Goal: Task Accomplishment & Management: Manage account settings

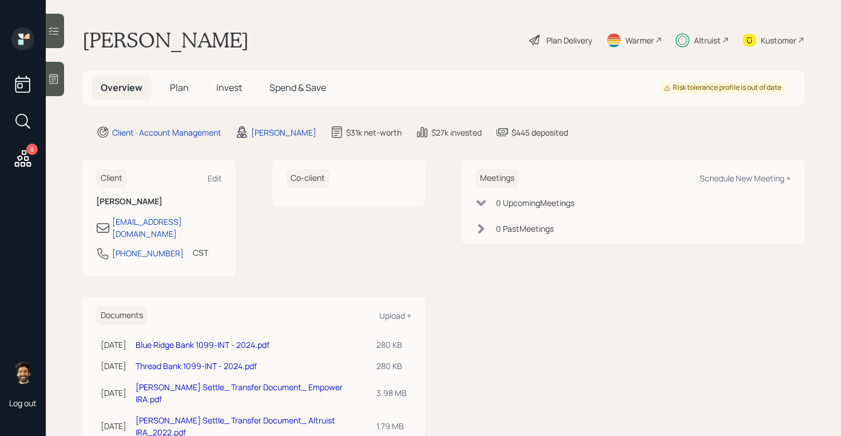
click at [226, 94] on h5 "Invest" at bounding box center [229, 87] width 44 height 25
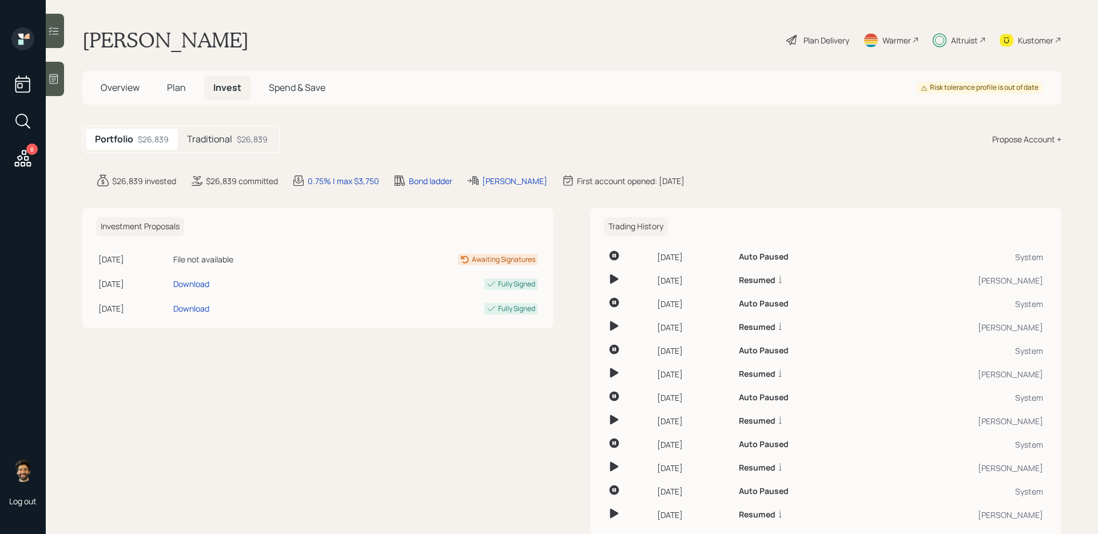
click at [168, 85] on span "Plan" at bounding box center [176, 87] width 19 height 13
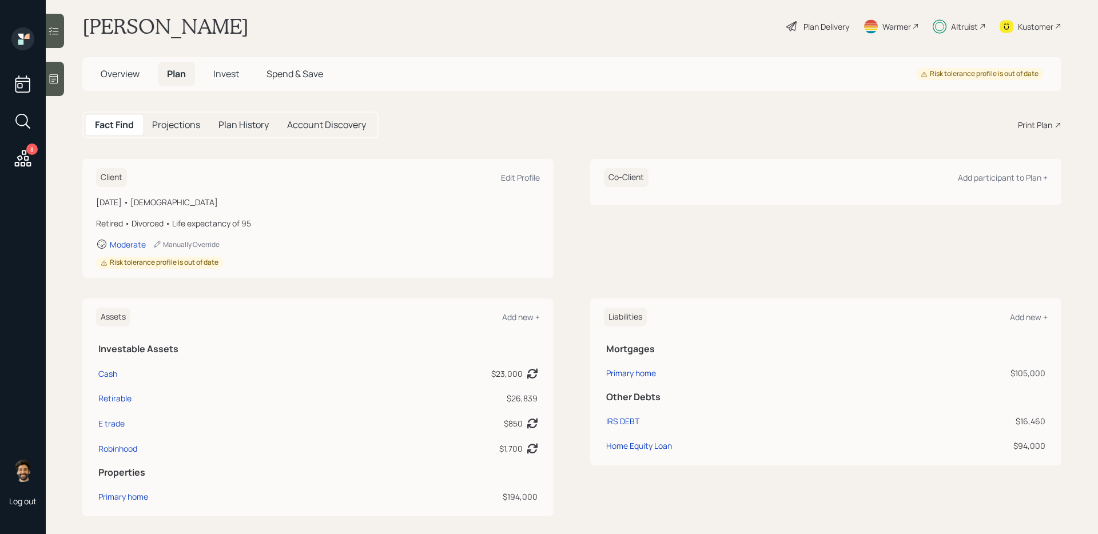
scroll to position [11, 0]
click at [210, 77] on h5 "Invest" at bounding box center [226, 76] width 44 height 25
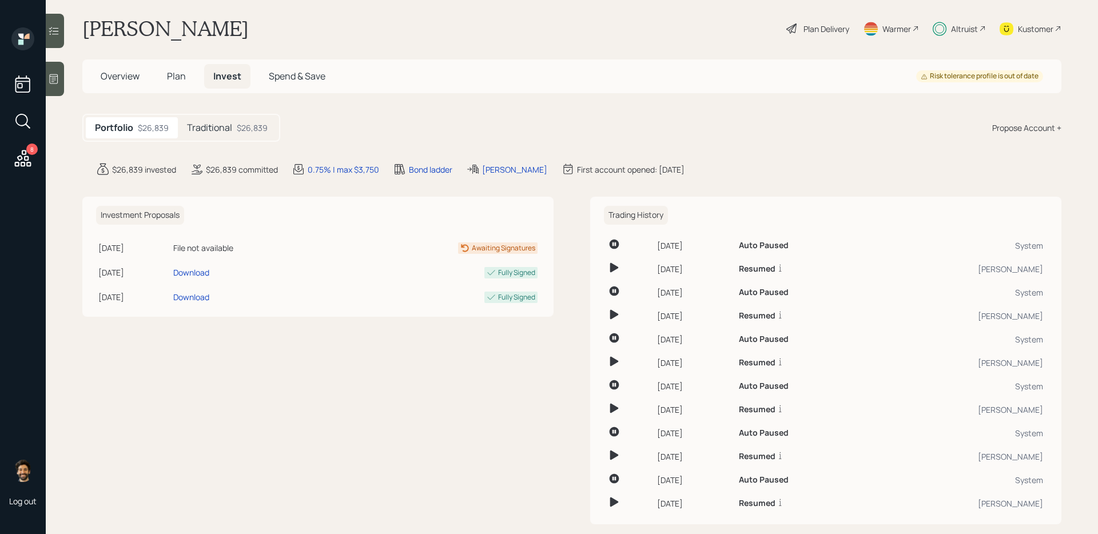
click at [178, 82] on span "Plan" at bounding box center [176, 76] width 19 height 13
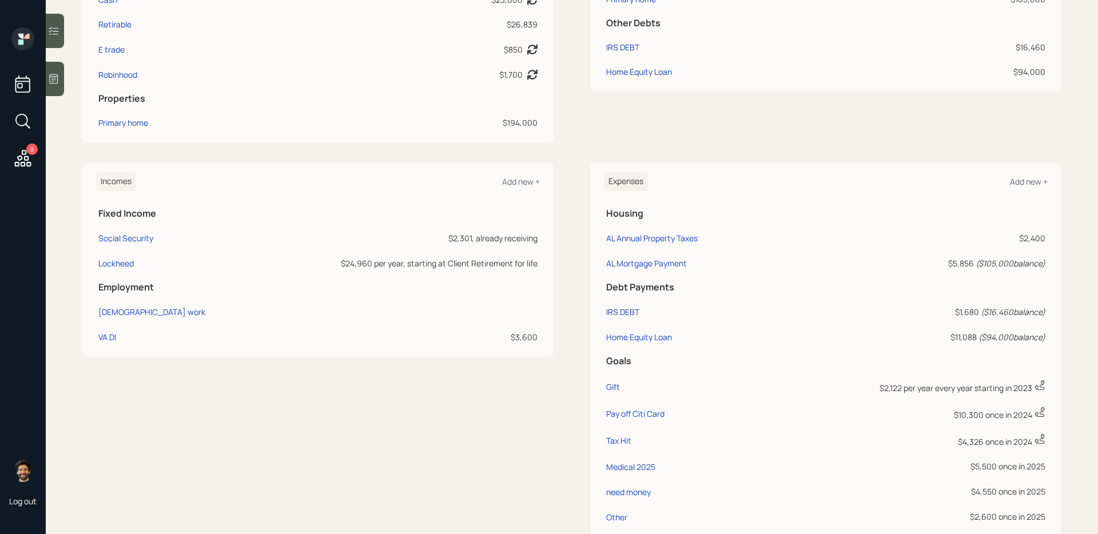
scroll to position [315, 0]
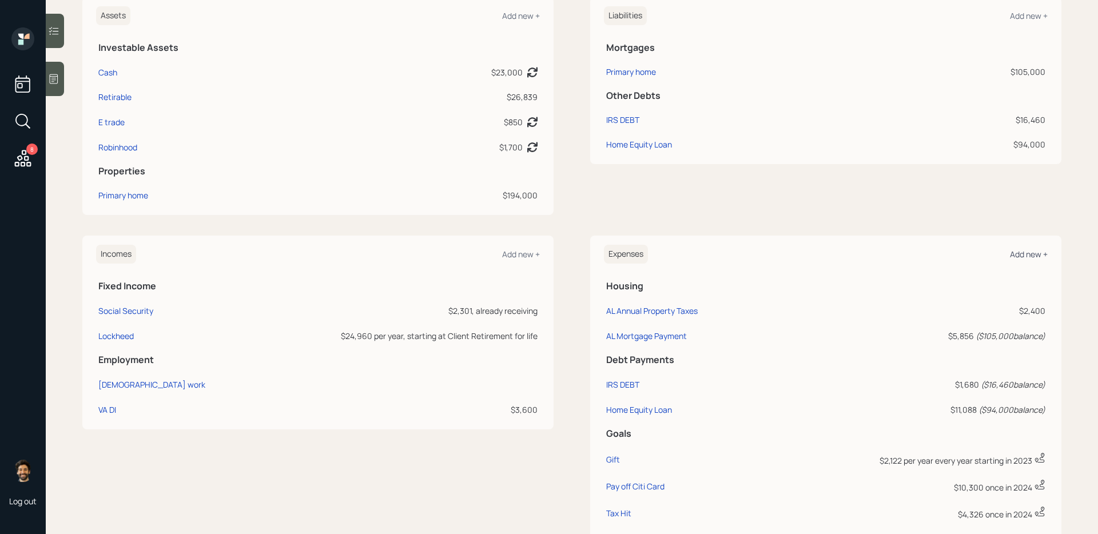
click at [840, 254] on div "Add new +" at bounding box center [1029, 254] width 38 height 11
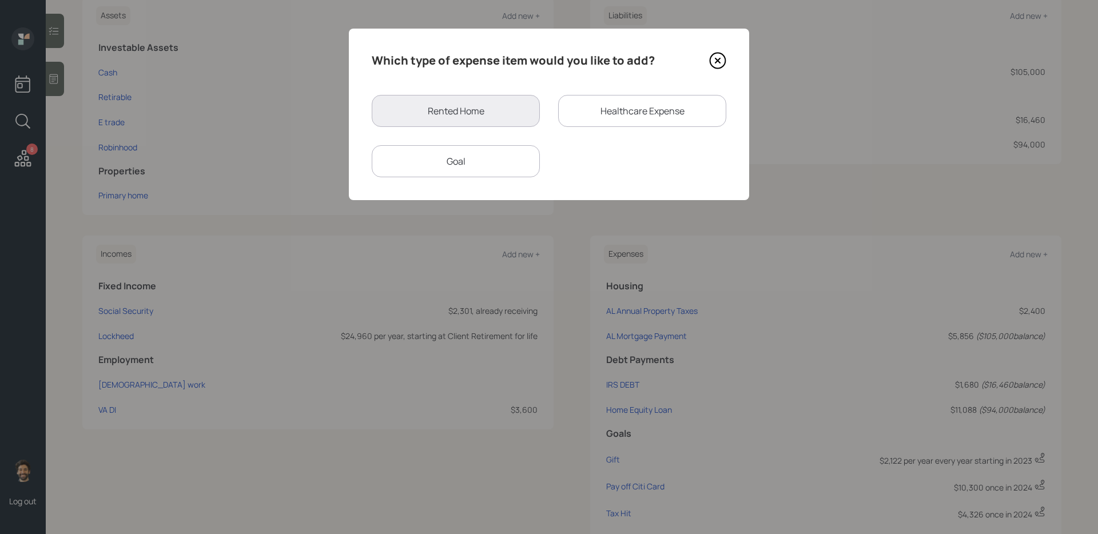
click at [491, 156] on div "Goal" at bounding box center [456, 161] width 168 height 32
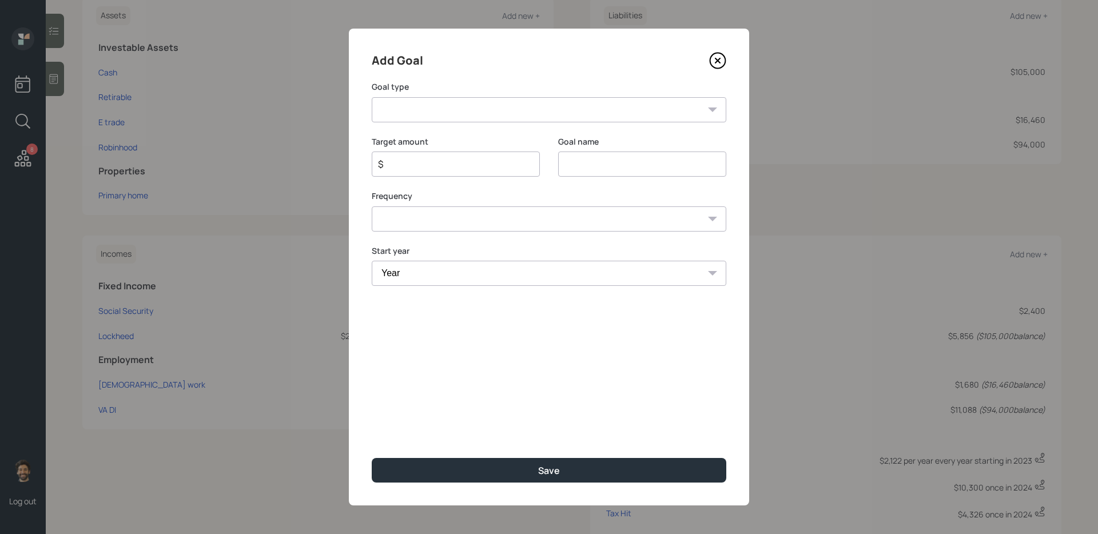
click at [495, 113] on select "Create an emergency fund Donate to charity Purchase a home Make a purchase Supp…" at bounding box center [549, 109] width 355 height 25
select select "other"
click at [372, 97] on select "Create an emergency fund Donate to charity Purchase a home Make a purchase Supp…" at bounding box center [549, 109] width 355 height 25
type input "Other"
click at [436, 170] on input "$" at bounding box center [451, 164] width 149 height 14
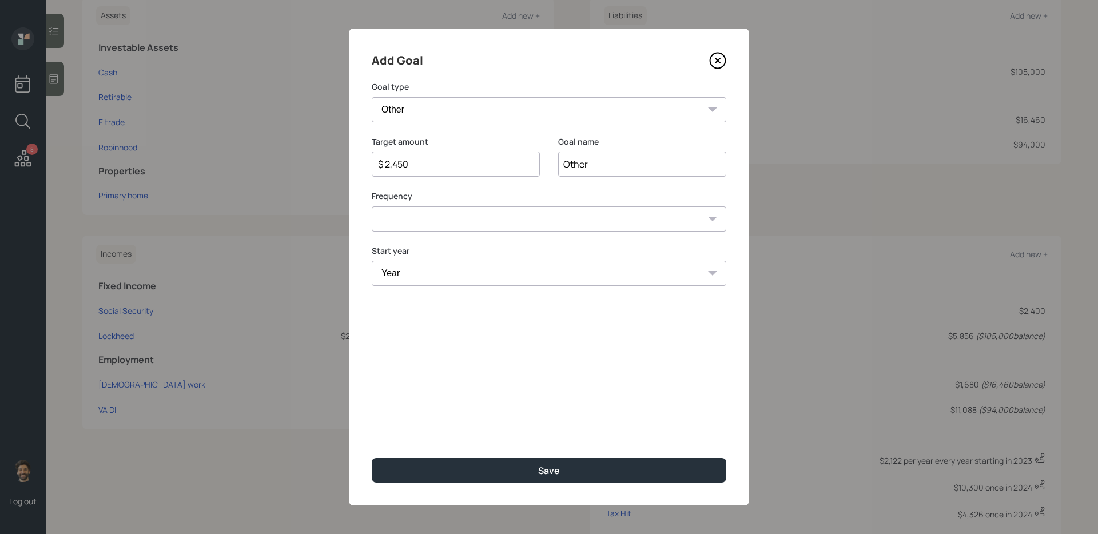
type input "$ 2,450"
click at [447, 219] on select "One time Every 1 year Every 2 years Every 3 years Every 4 years Every 5 years E…" at bounding box center [549, 218] width 355 height 25
select select "0"
click at [372, 206] on select "One time Every 1 year Every 2 years Every 3 years Every 4 years Every 5 years E…" at bounding box center [549, 218] width 355 height 25
click at [414, 286] on div "Year Year 2025 2026 2027 2028 2029 2030 2031 2032 2033 2034 2035 2036 2037 2038…" at bounding box center [549, 272] width 355 height 55
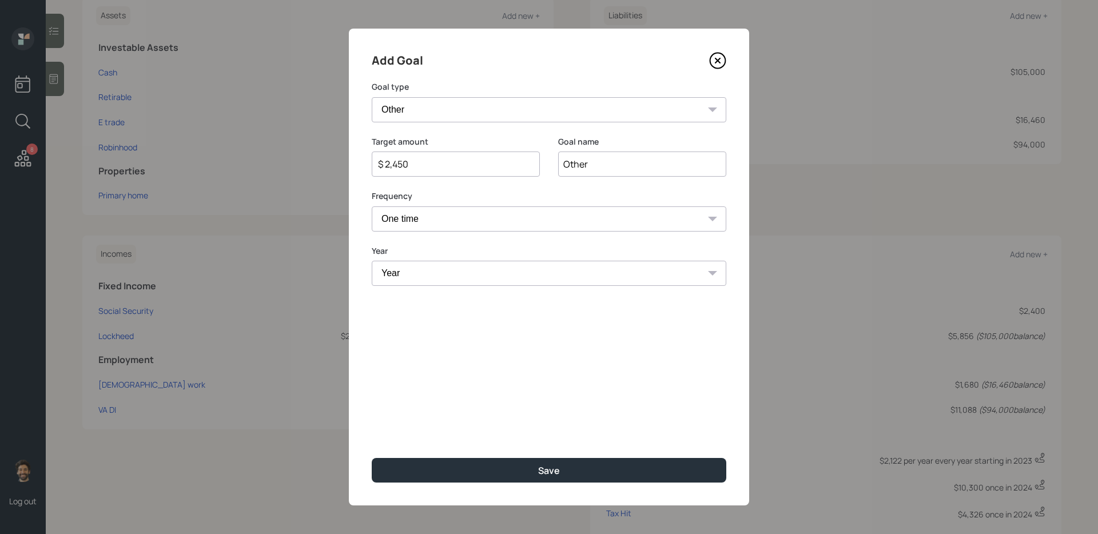
click at [407, 278] on select "Year 2025 2026 2027 2028 2029 2030 2031 2032 2033 2034 2035 2036 2037 2038 2039…" at bounding box center [549, 273] width 355 height 25
select select "2025"
click at [372, 261] on select "Year 2025 2026 2027 2028 2029 2030 2031 2032 2033 2034 2035 2036 2037 2038 2039…" at bounding box center [549, 273] width 355 height 25
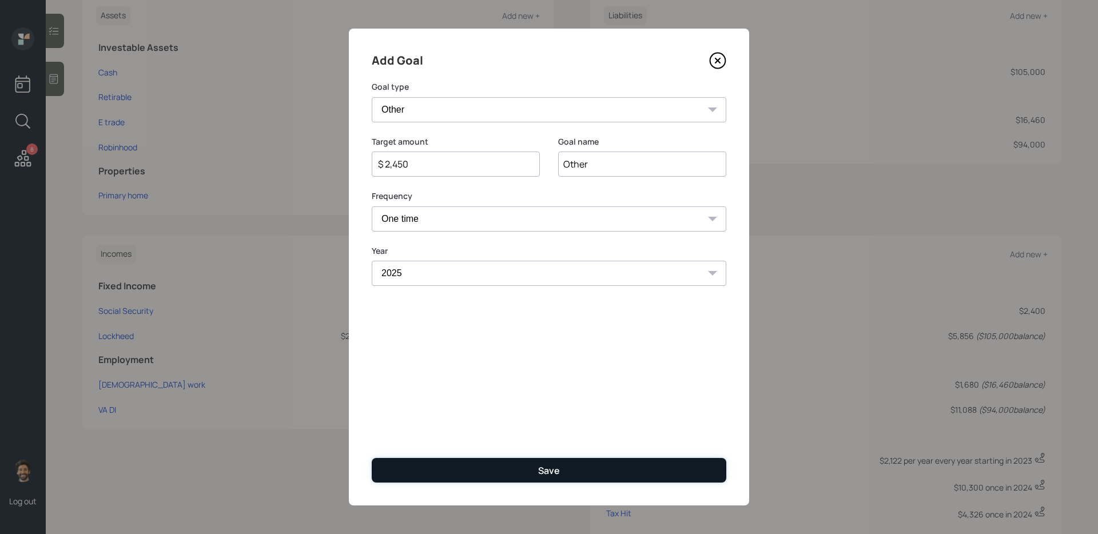
click at [402, 435] on button "Save" at bounding box center [549, 470] width 355 height 25
type input "$"
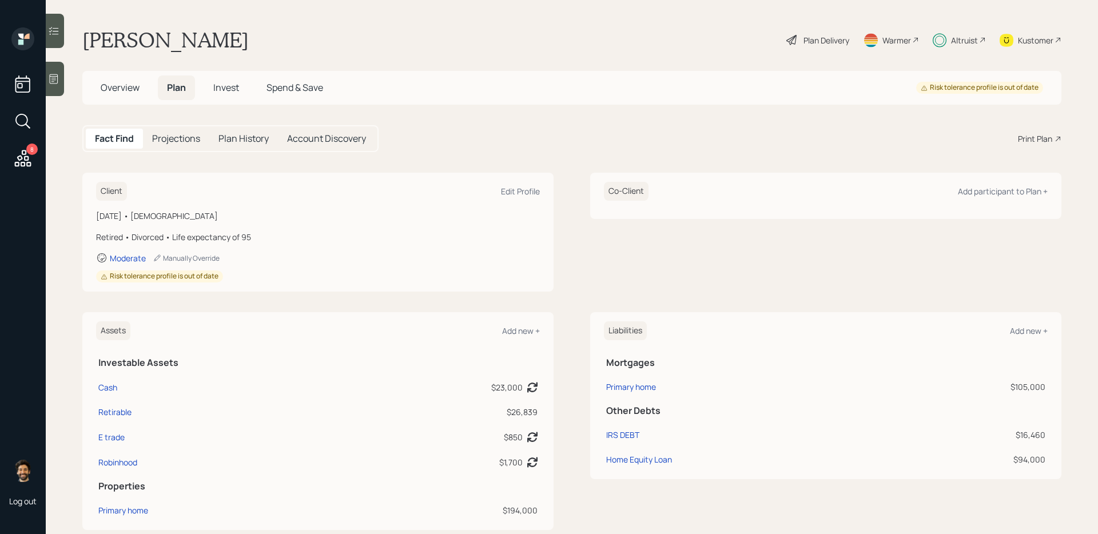
click at [221, 91] on span "Invest" at bounding box center [226, 87] width 26 height 13
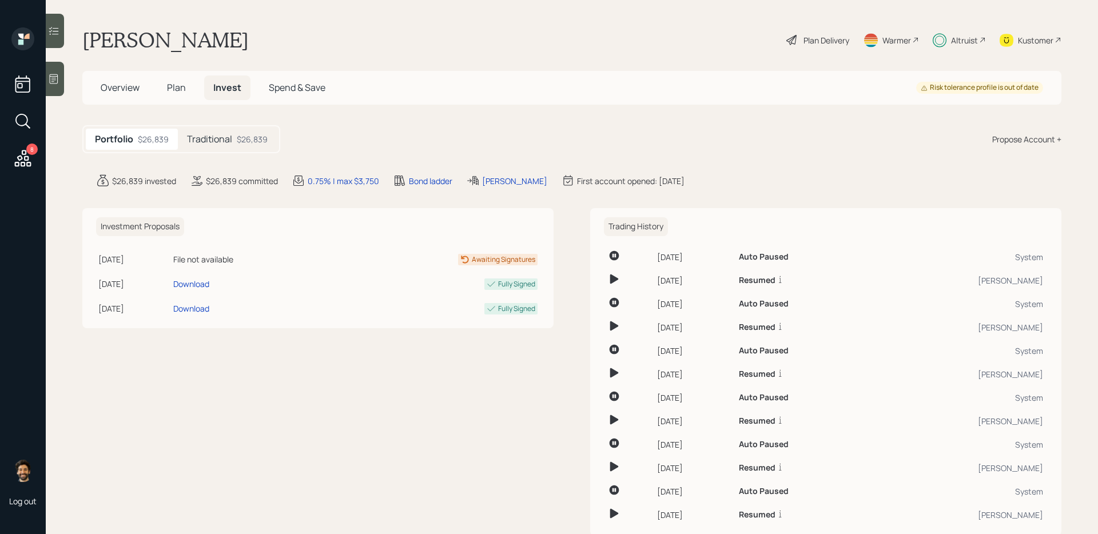
click at [244, 136] on div "$26,839" at bounding box center [252, 139] width 31 height 12
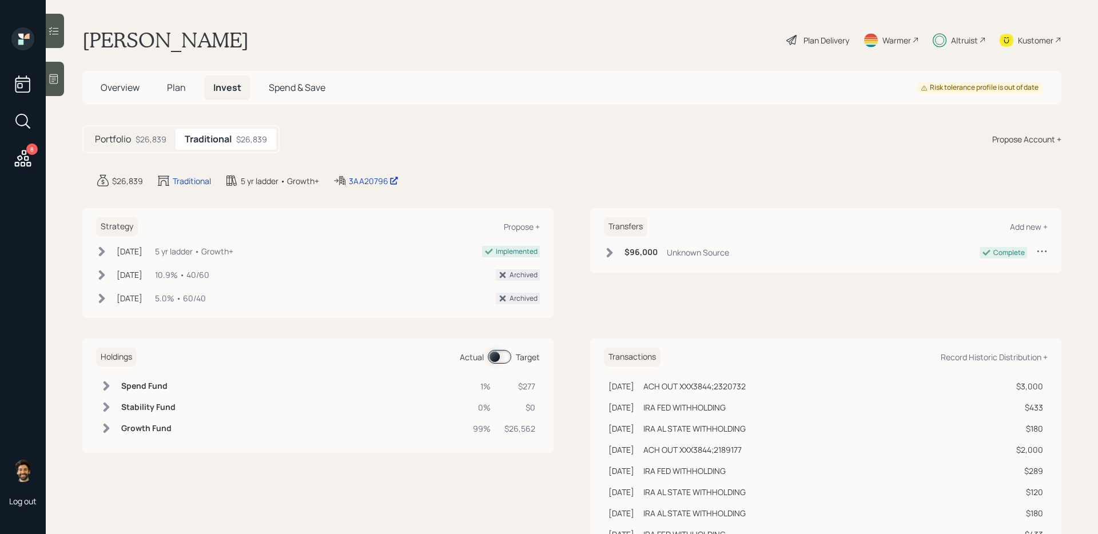
click at [489, 349] on div "Holdings Actual Target" at bounding box center [318, 357] width 444 height 19
click at [500, 356] on span at bounding box center [499, 357] width 23 height 14
click at [134, 388] on h6 "Spend Fund" at bounding box center [146, 386] width 50 height 10
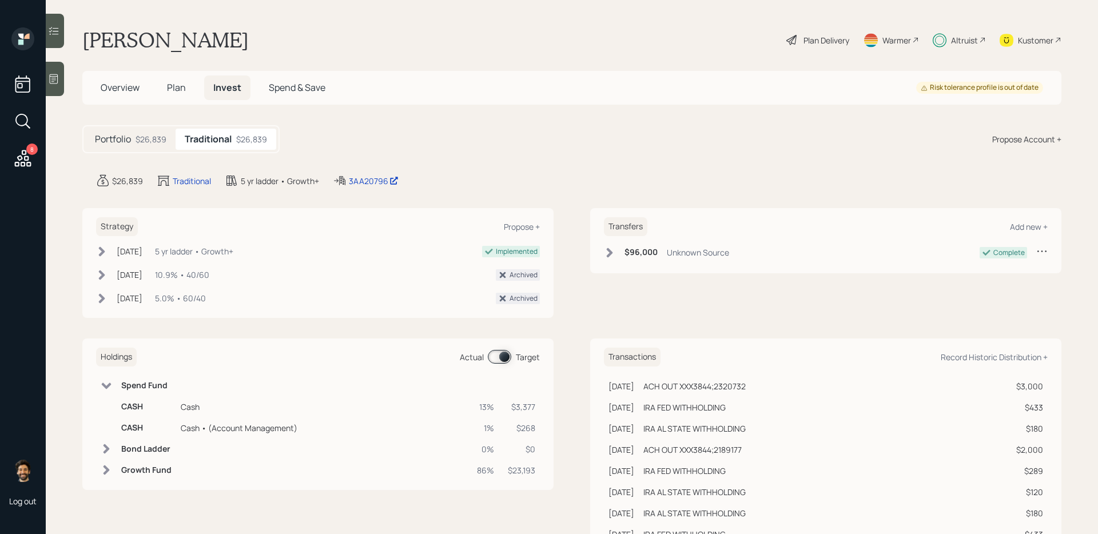
click at [183, 83] on span "Plan" at bounding box center [176, 87] width 19 height 13
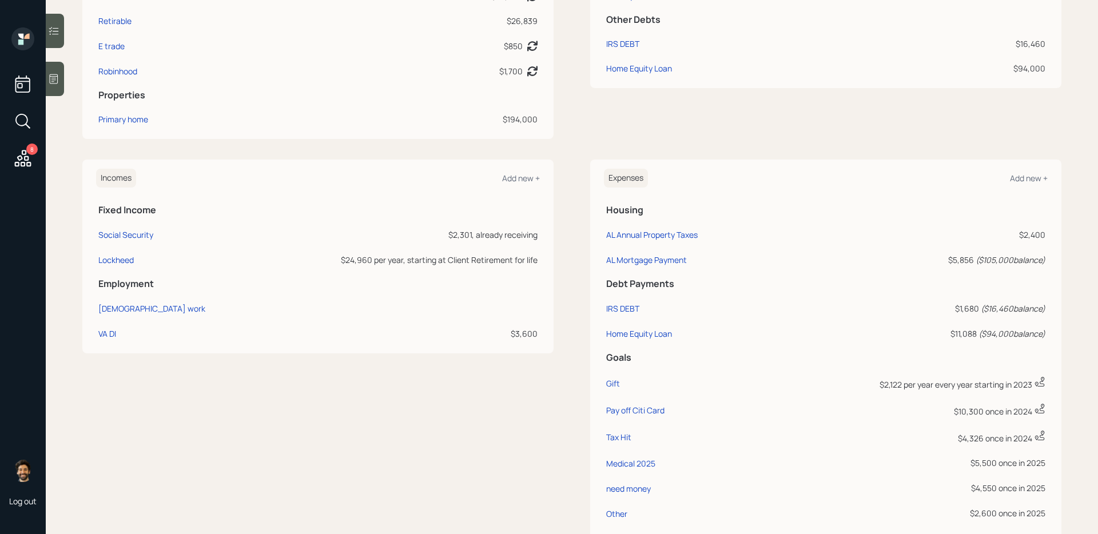
scroll to position [574, 0]
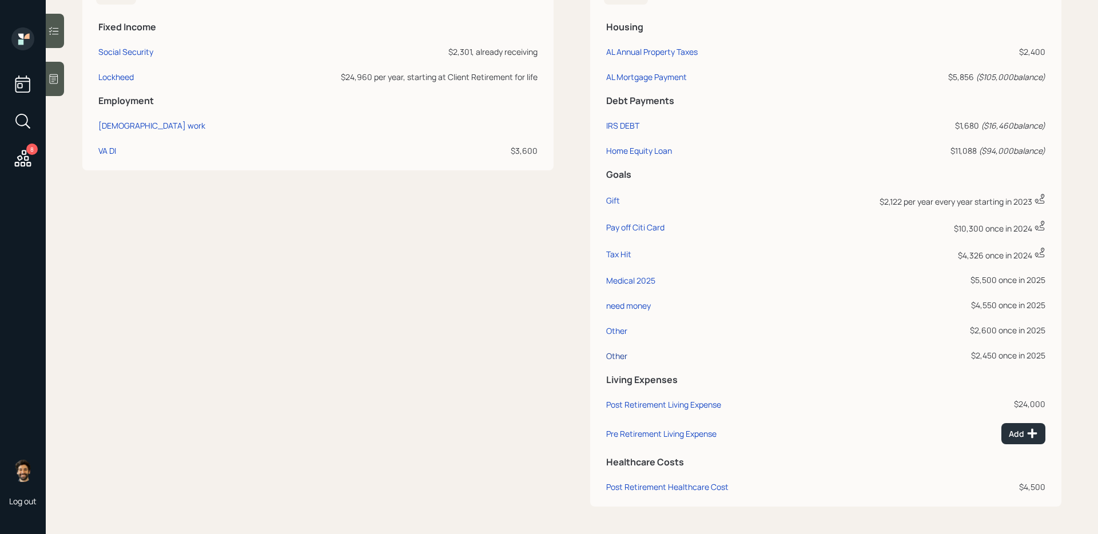
click at [620, 359] on div "Other" at bounding box center [616, 356] width 21 height 11
select select "0"
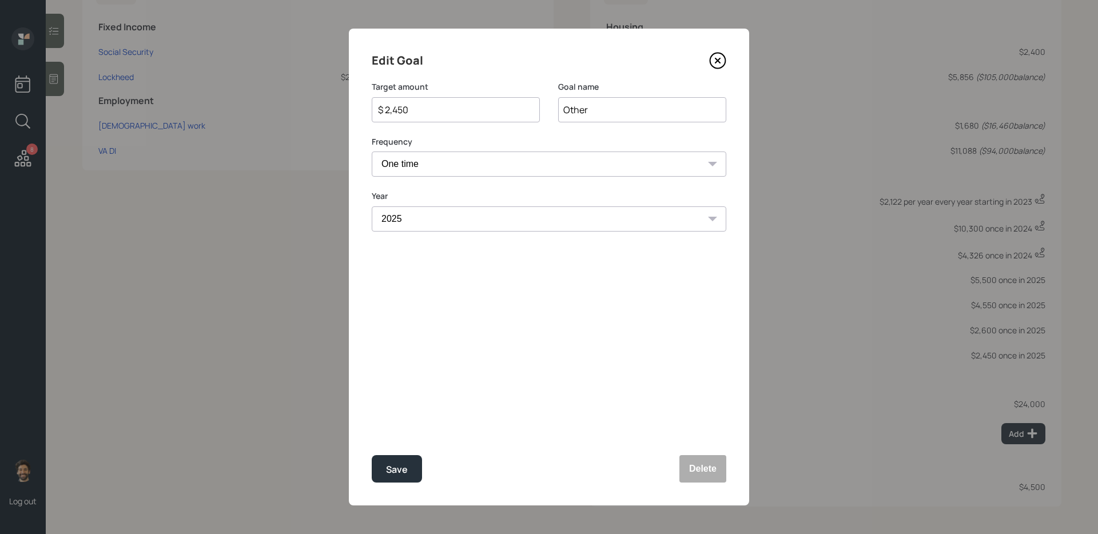
click at [405, 113] on input "$ 2,450" at bounding box center [451, 110] width 149 height 14
click at [400, 435] on button "Save" at bounding box center [397, 468] width 50 height 27
type input "$ 2,450"
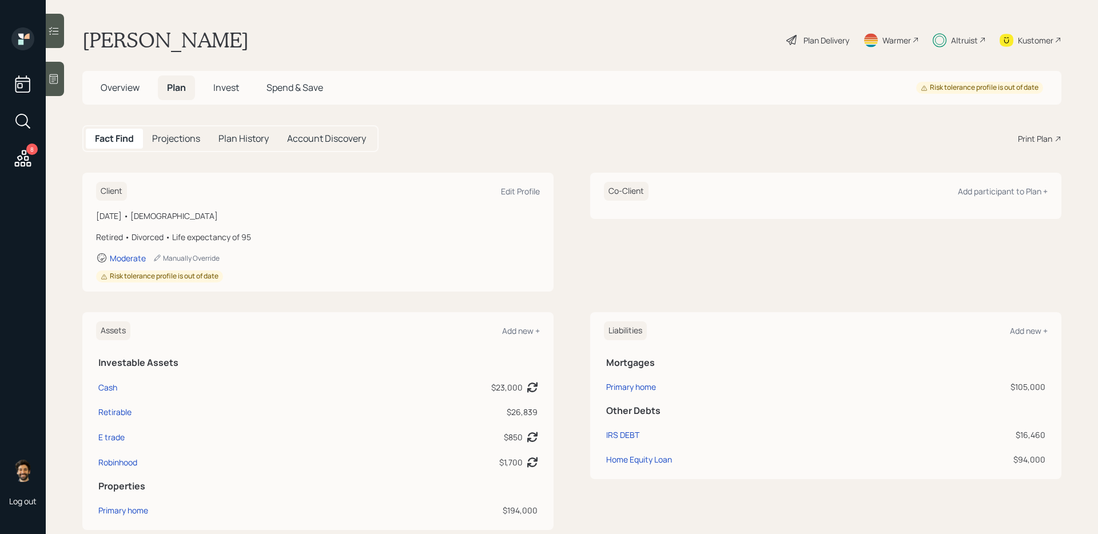
click at [221, 82] on span "Invest" at bounding box center [226, 87] width 26 height 13
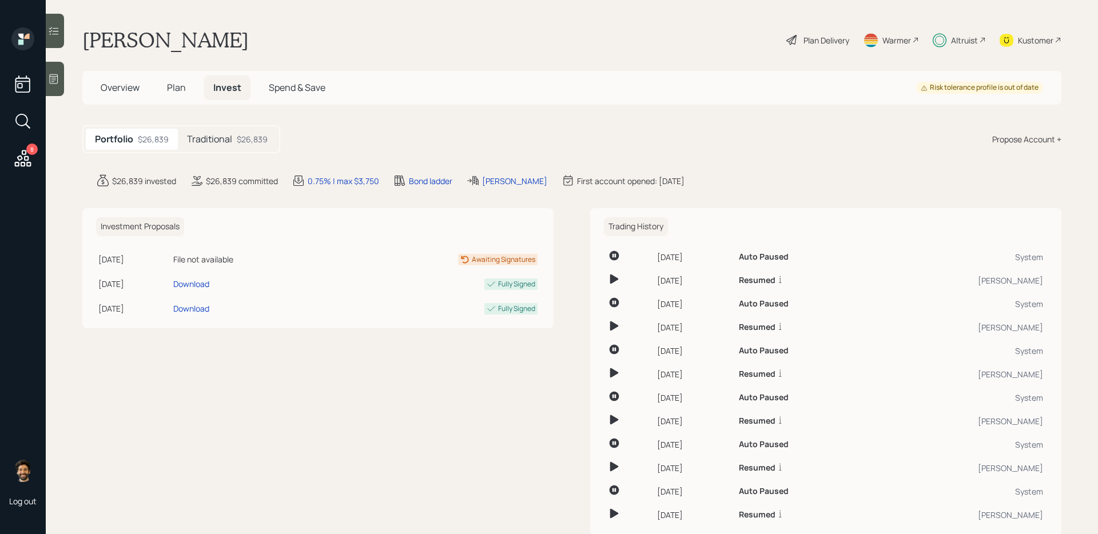
click at [243, 141] on div "$26,839" at bounding box center [252, 139] width 31 height 12
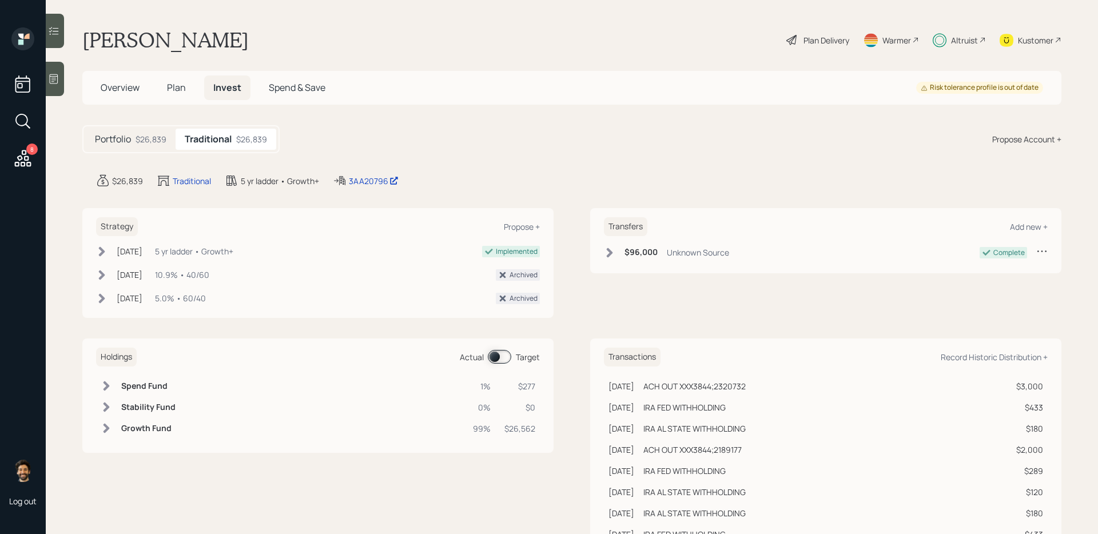
click at [494, 362] on span at bounding box center [499, 357] width 23 height 14
click at [221, 385] on td at bounding box center [323, 386] width 294 height 21
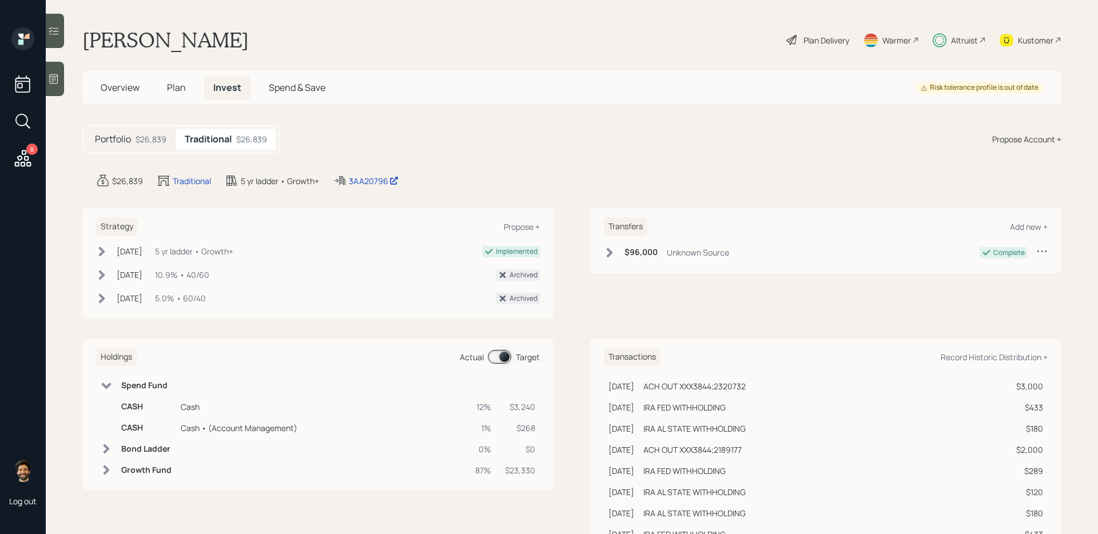
click at [182, 87] on span "Plan" at bounding box center [176, 87] width 19 height 13
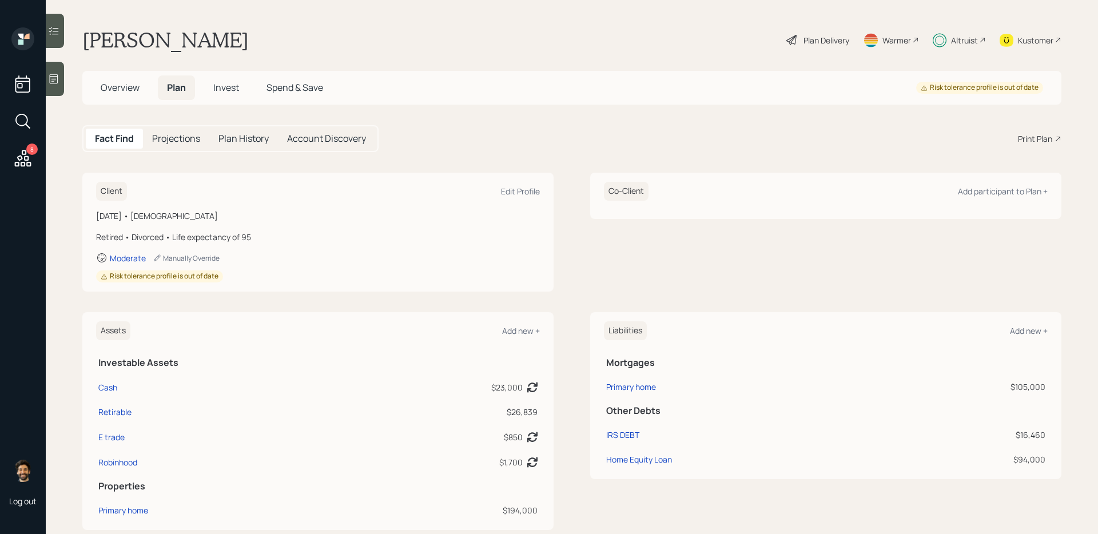
scroll to position [574, 0]
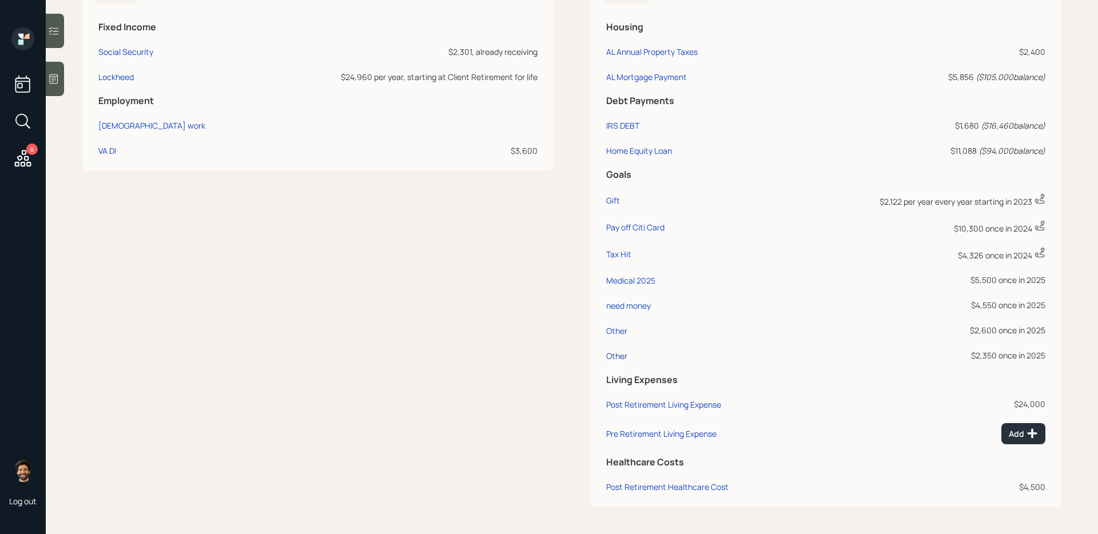
click at [616, 356] on div "Other" at bounding box center [616, 356] width 21 height 11
select select "0"
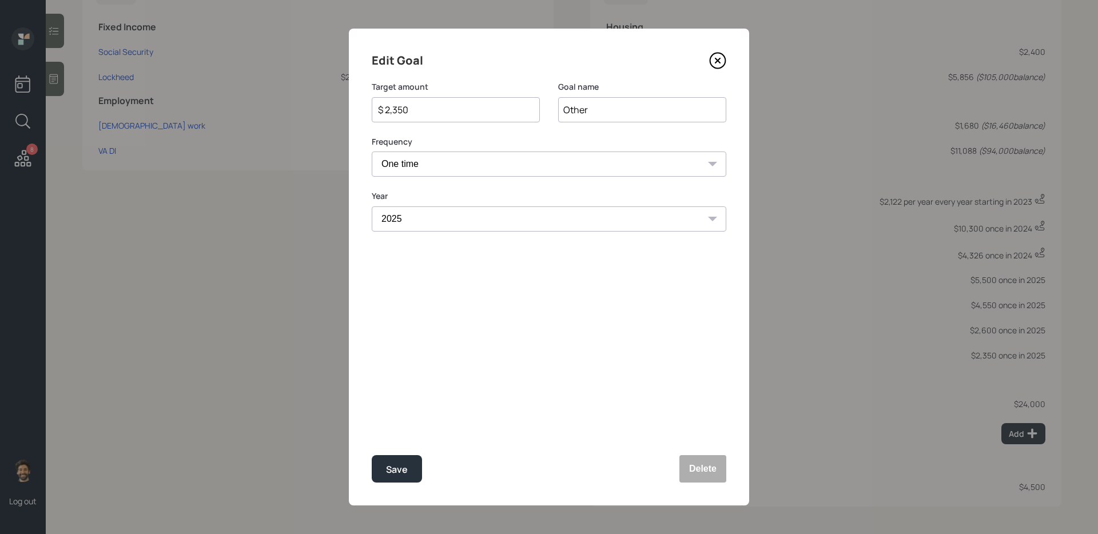
click at [398, 116] on input "$ 2,350" at bounding box center [451, 110] width 149 height 14
click at [395, 435] on div "Save" at bounding box center [397, 469] width 22 height 15
type input "$ 2,350"
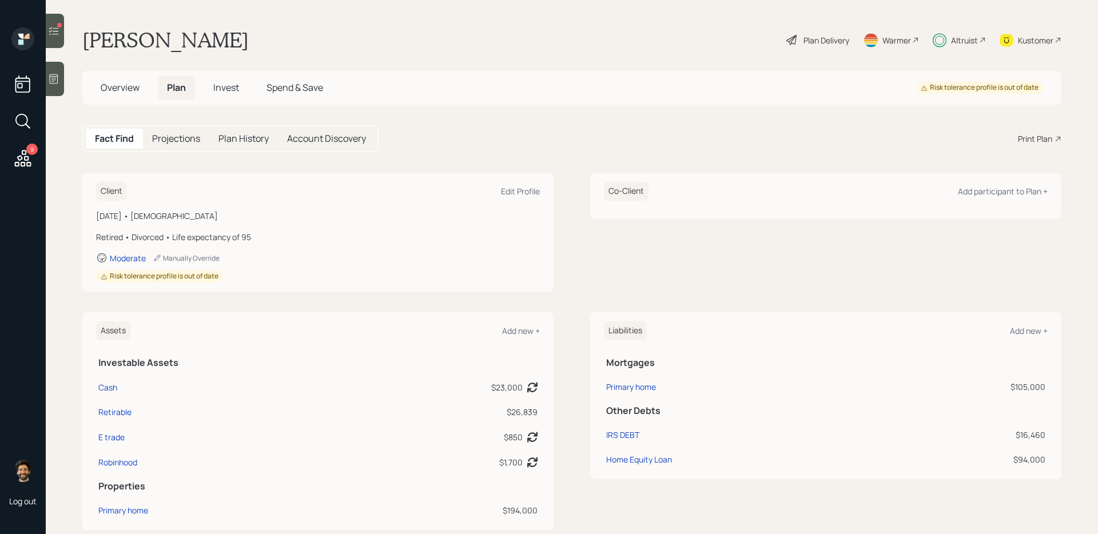
click at [233, 79] on h5 "Invest" at bounding box center [226, 87] width 44 height 25
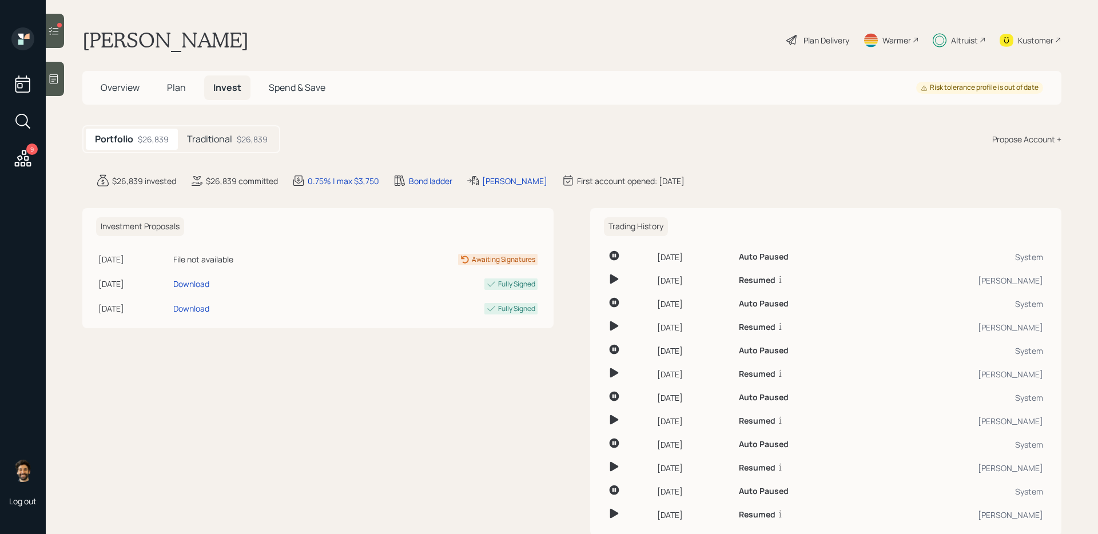
click at [244, 137] on div "$26,839" at bounding box center [252, 139] width 31 height 12
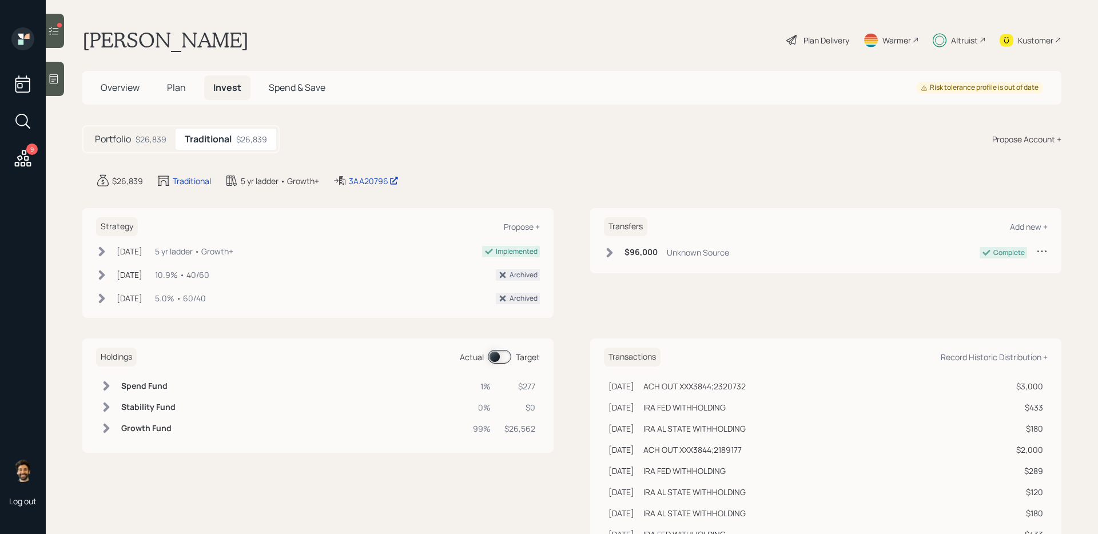
click at [497, 359] on span at bounding box center [499, 357] width 23 height 14
click at [142, 382] on h6 "Spend Fund" at bounding box center [146, 386] width 50 height 10
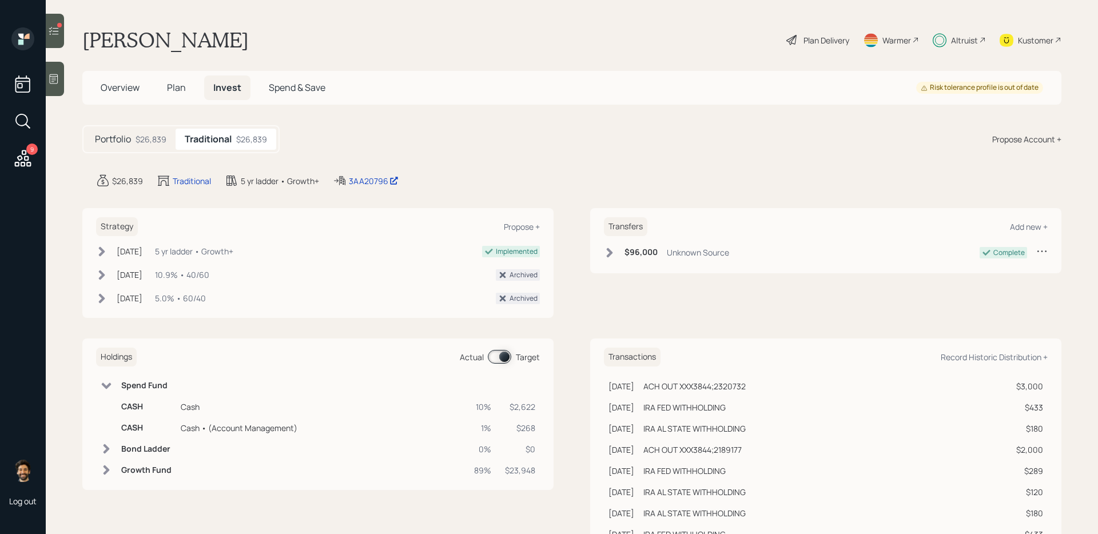
click at [142, 382] on h6 "Spend Fund" at bounding box center [146, 386] width 50 height 10
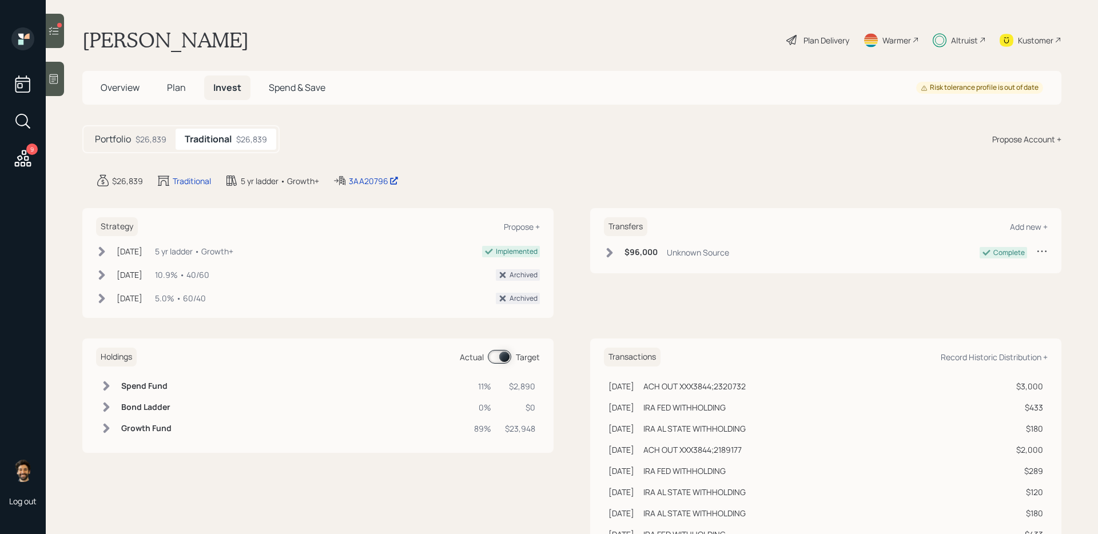
click at [170, 90] on span "Plan" at bounding box center [176, 87] width 19 height 13
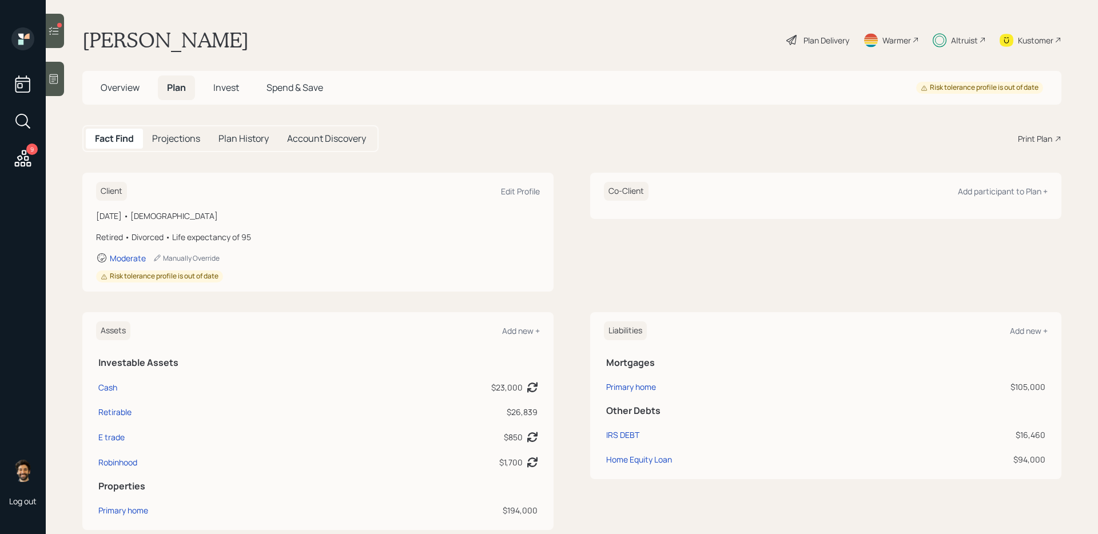
scroll to position [574, 0]
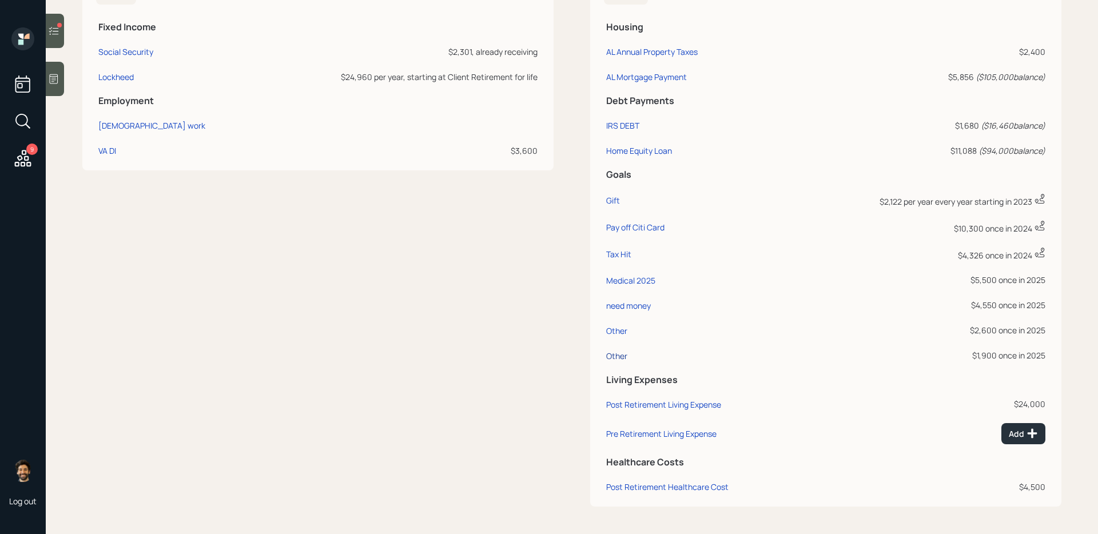
click at [614, 358] on div "Other" at bounding box center [616, 356] width 21 height 11
select select "0"
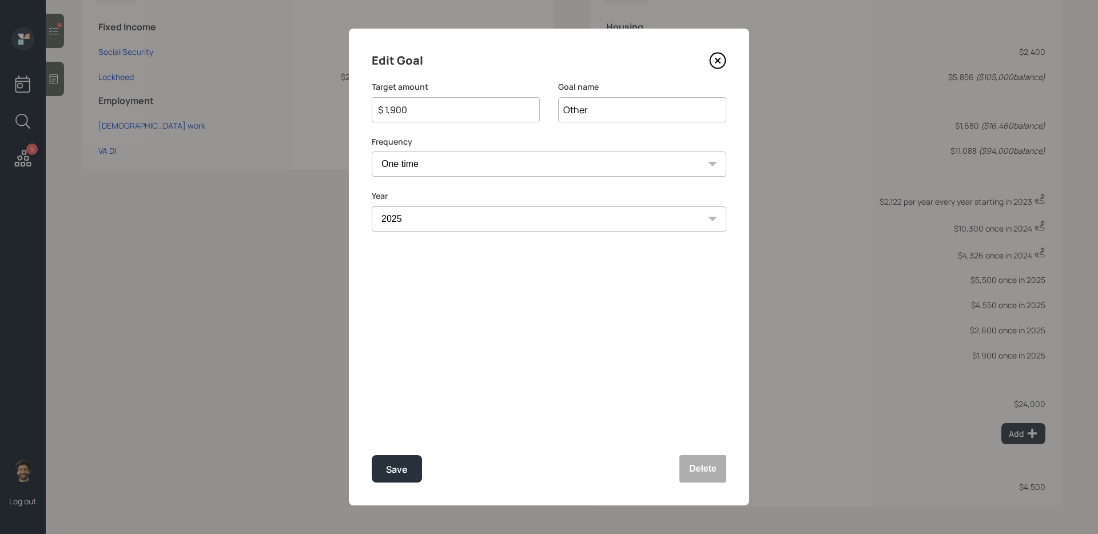
click at [388, 110] on input "$ 1,900" at bounding box center [451, 110] width 149 height 14
click at [405, 466] on div "Save" at bounding box center [397, 469] width 22 height 15
type input "$ 1,900"
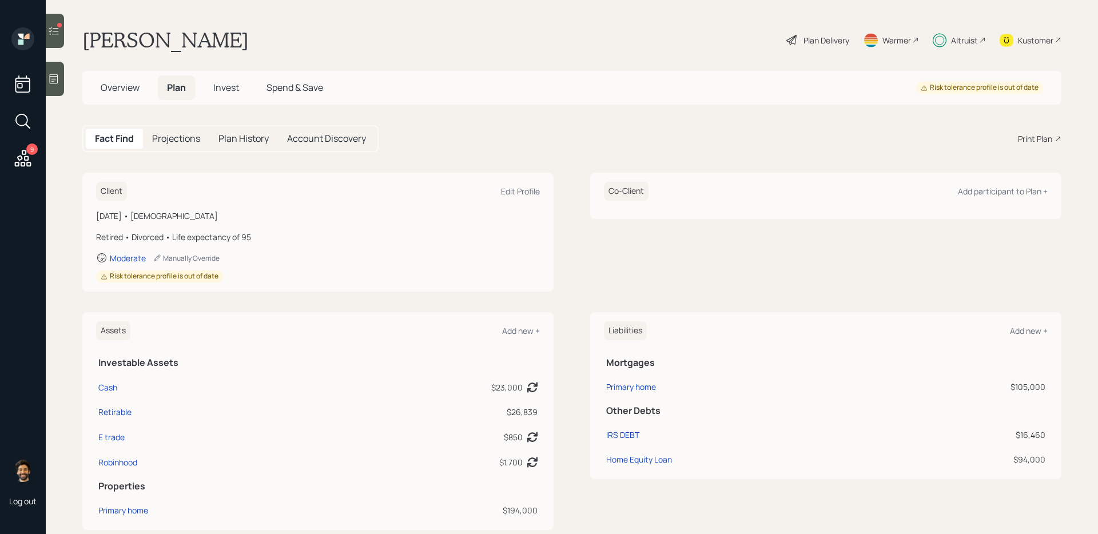
click at [222, 91] on span "Invest" at bounding box center [226, 87] width 26 height 13
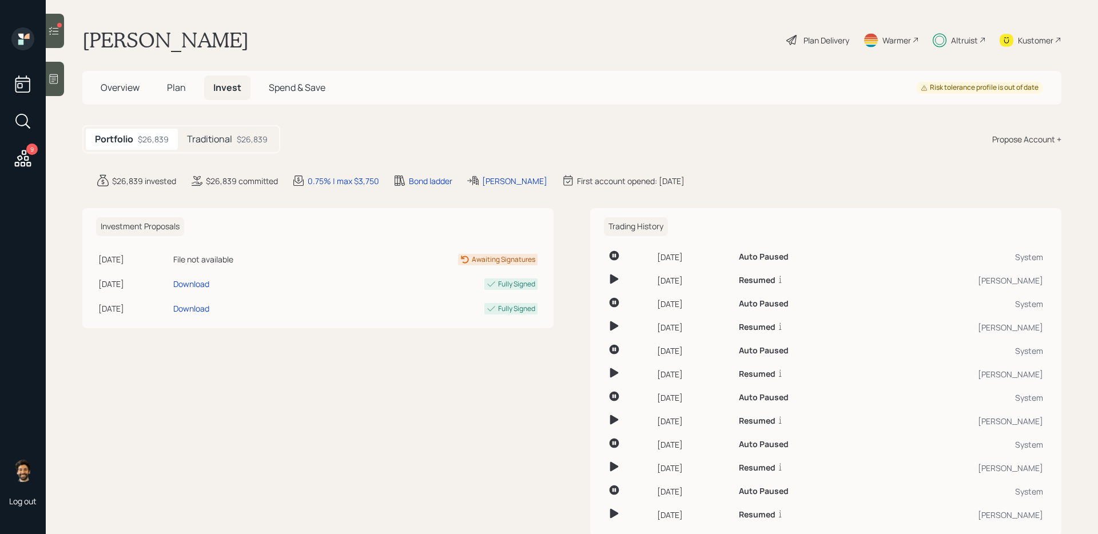
click at [224, 137] on h5 "Traditional" at bounding box center [209, 139] width 45 height 11
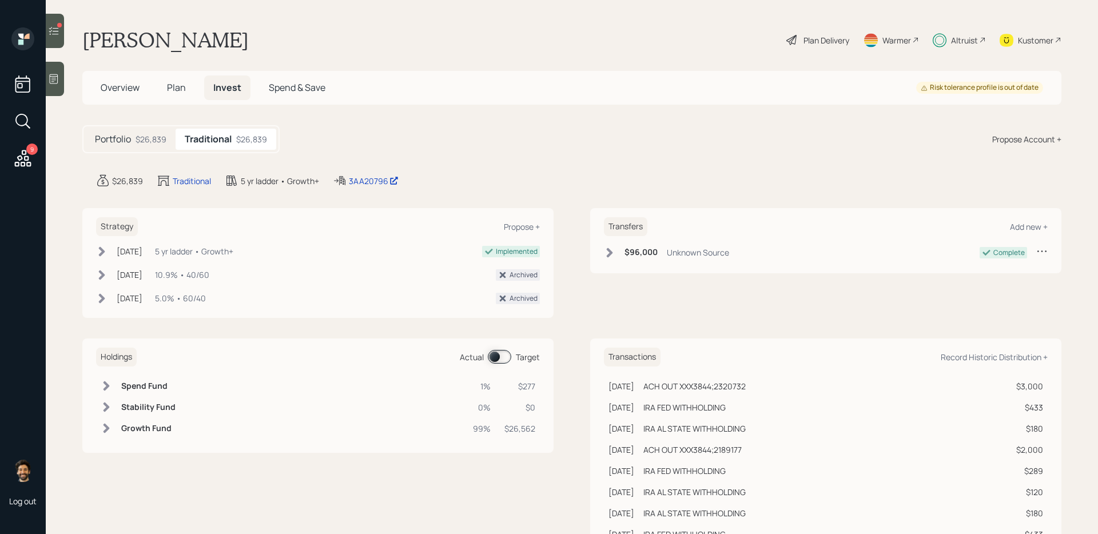
click at [503, 360] on span at bounding box center [499, 357] width 23 height 14
click at [246, 382] on td at bounding box center [324, 386] width 296 height 21
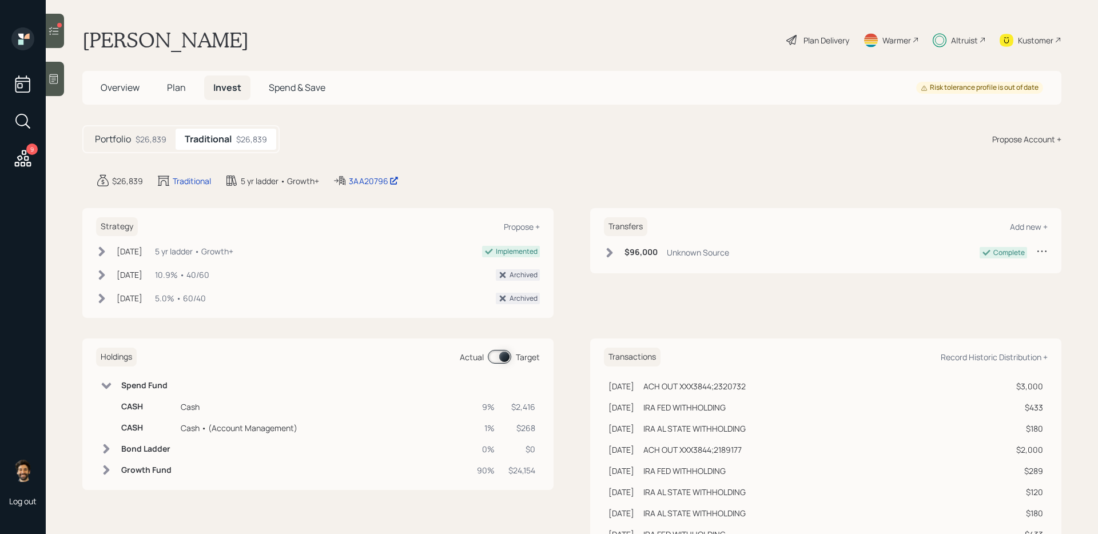
click at [49, 36] on icon at bounding box center [53, 30] width 11 height 11
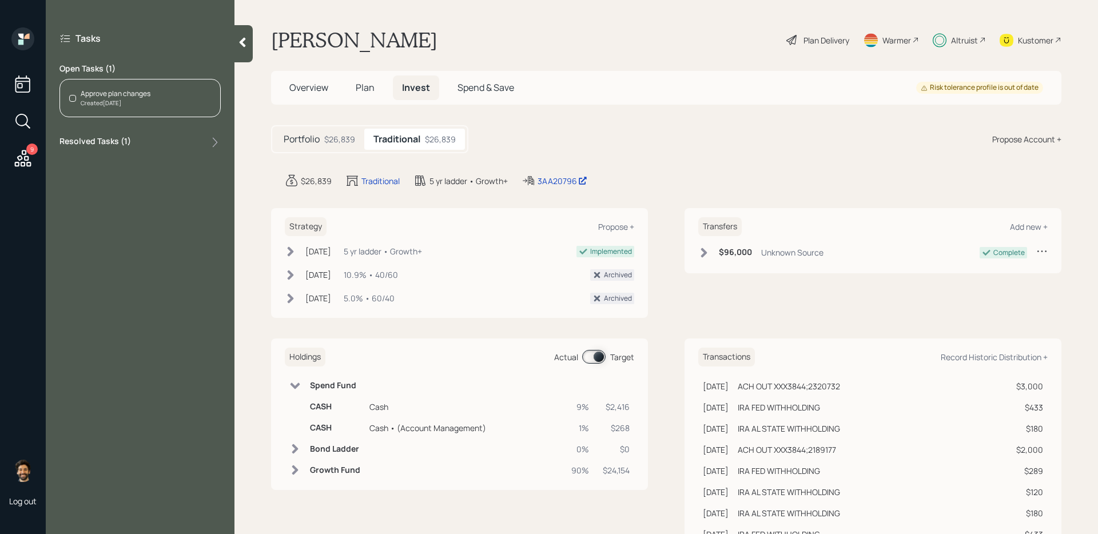
click at [160, 93] on div "Approve plan changes Created Today" at bounding box center [139, 98] width 161 height 38
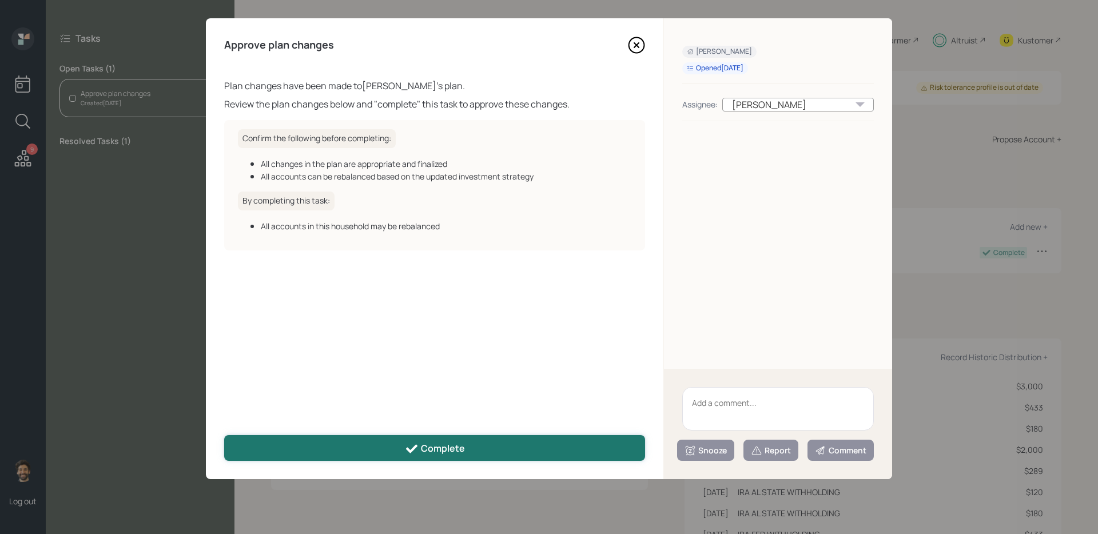
click at [322, 435] on button "Complete" at bounding box center [434, 448] width 421 height 26
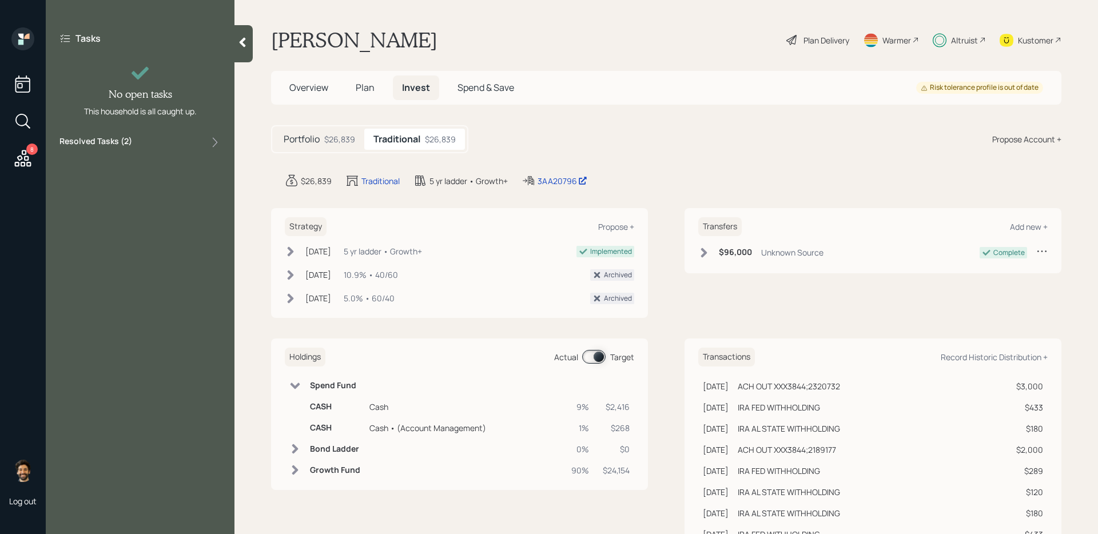
click at [23, 156] on icon at bounding box center [23, 158] width 21 height 21
